Goal: Task Accomplishment & Management: Manage account settings

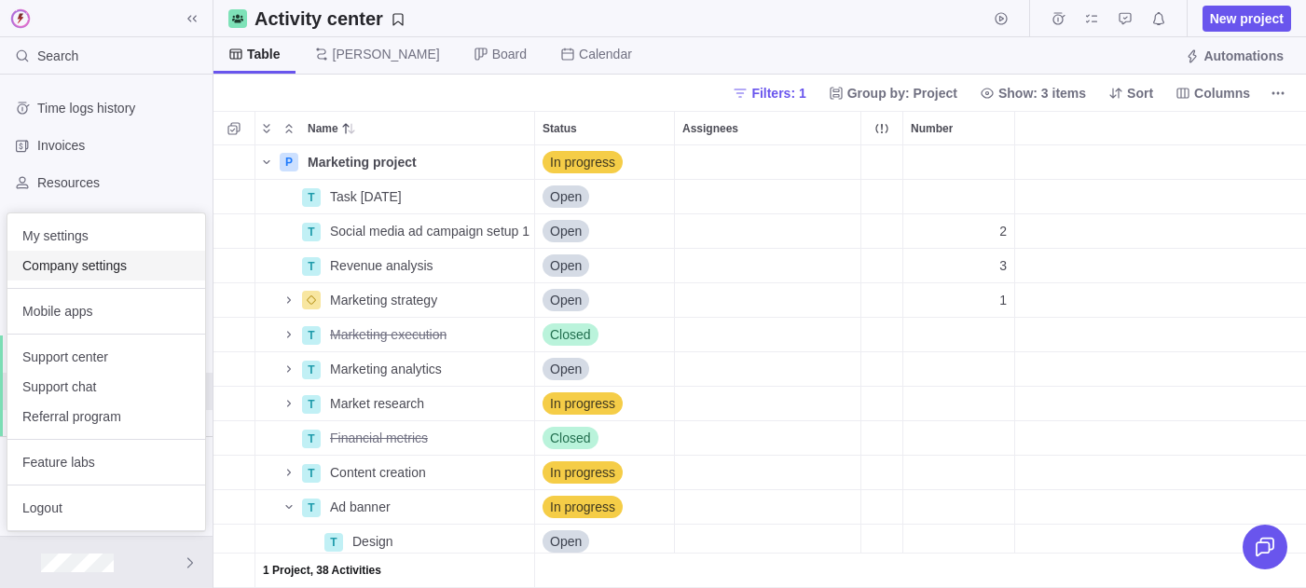
click at [87, 256] on span "Company settings" at bounding box center [106, 265] width 168 height 19
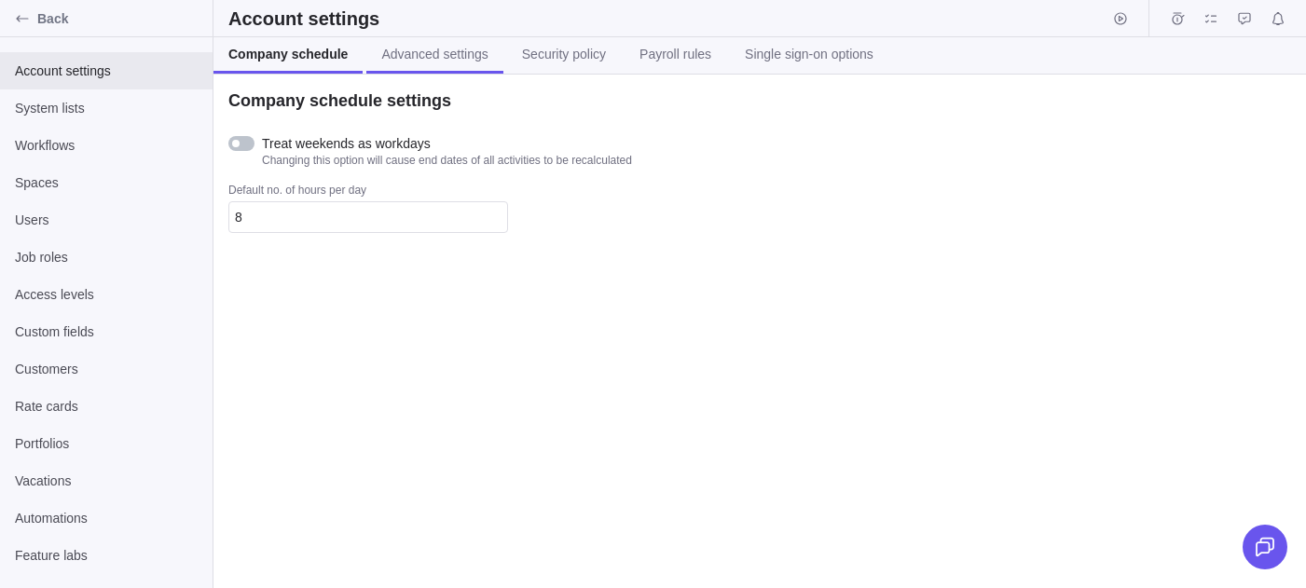
click at [453, 63] on link "Advanced settings" at bounding box center [434, 55] width 136 height 36
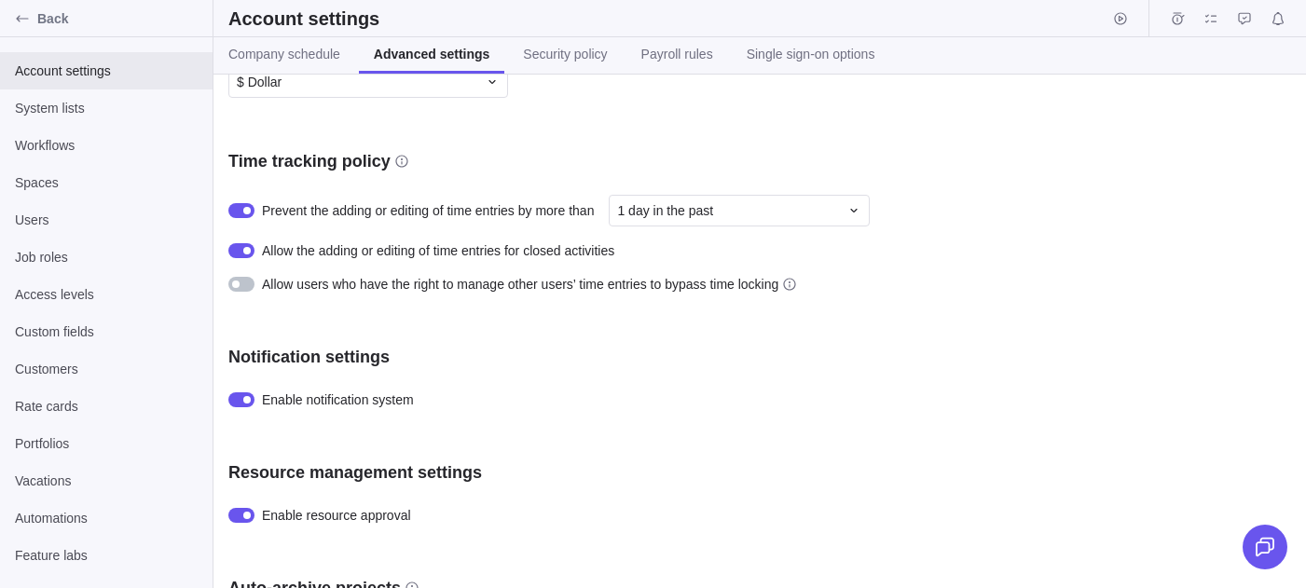
scroll to position [682, 0]
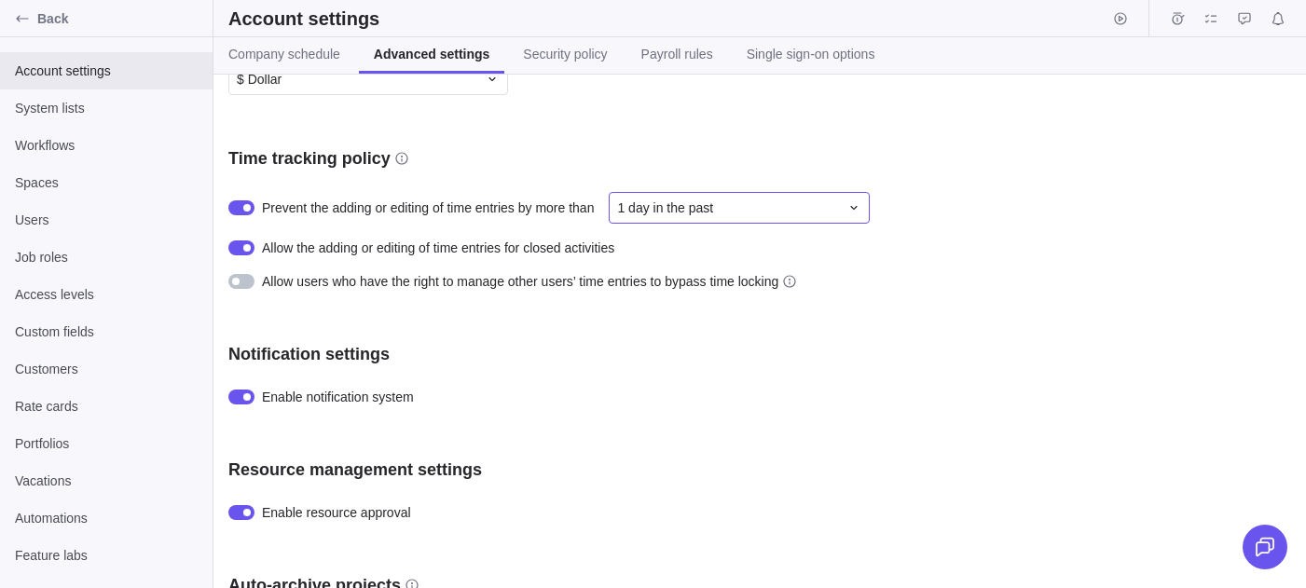
click at [704, 213] on span "1 day in the past" at bounding box center [665, 208] width 96 height 19
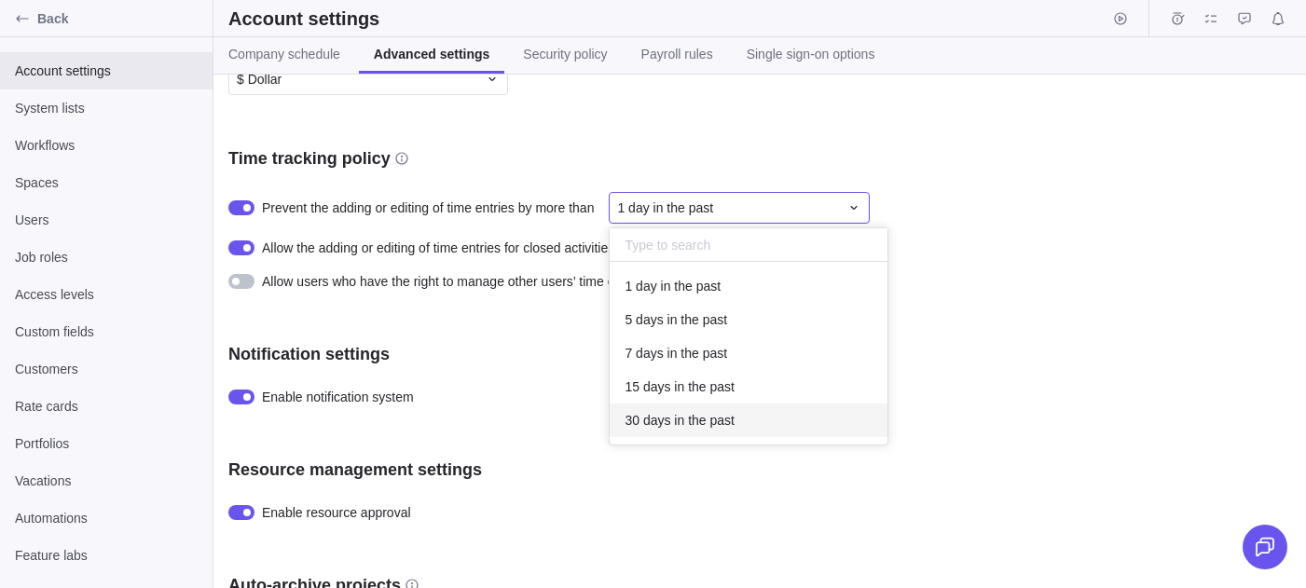
click at [713, 217] on span "1 day in the past" at bounding box center [665, 208] width 96 height 19
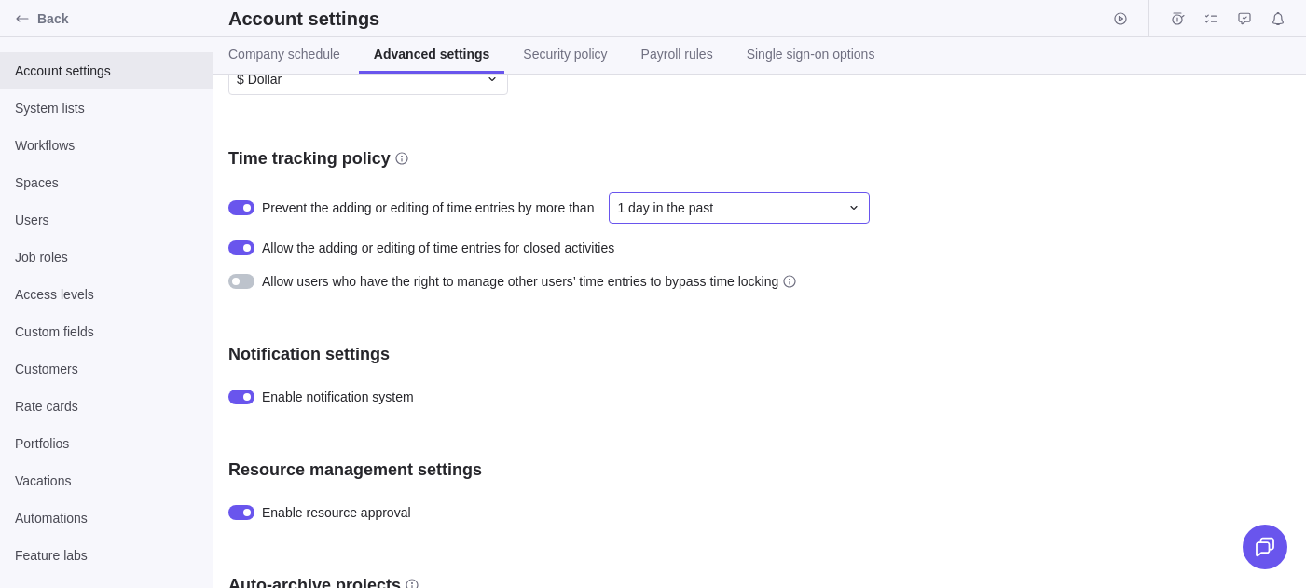
click at [723, 224] on div "1 day in the past" at bounding box center [739, 208] width 261 height 32
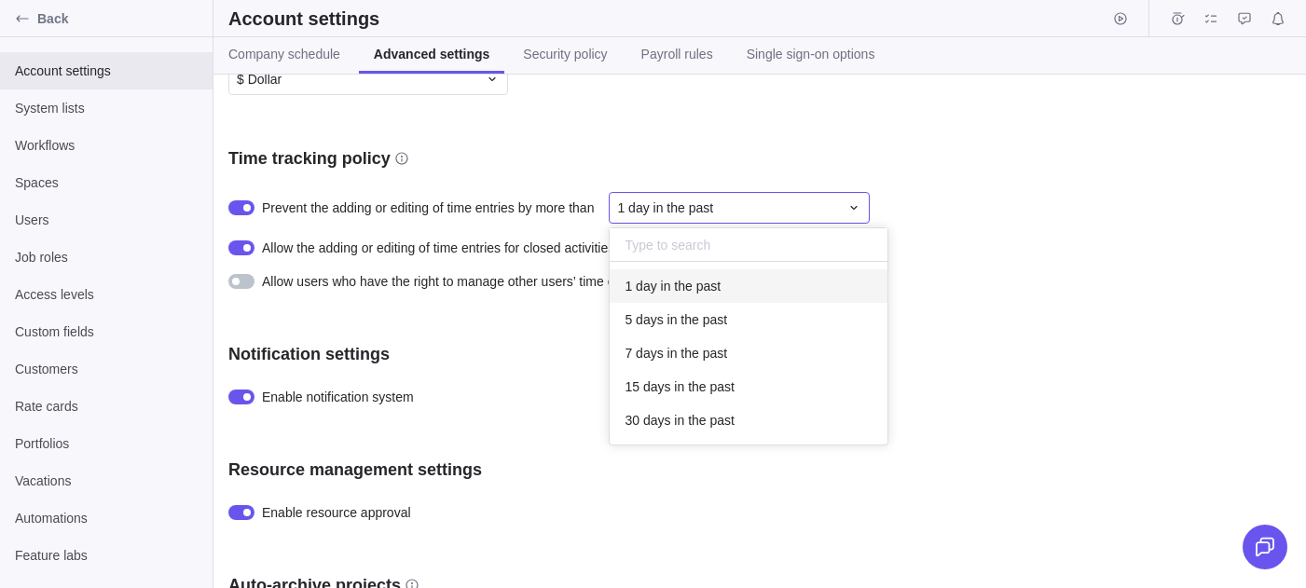
click at [682, 80] on div "Company logo Upload Visibility settings Show portfolios Project creator has ful…" at bounding box center [759, 332] width 1092 height 514
